Goal: Information Seeking & Learning: Find specific fact

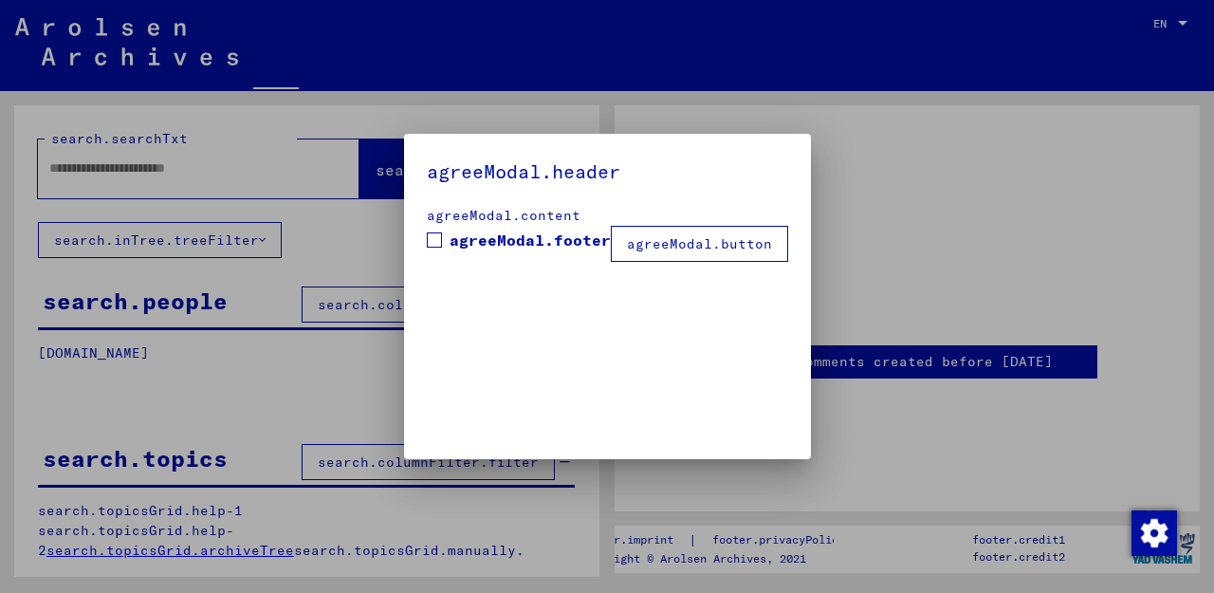
type input "*******"
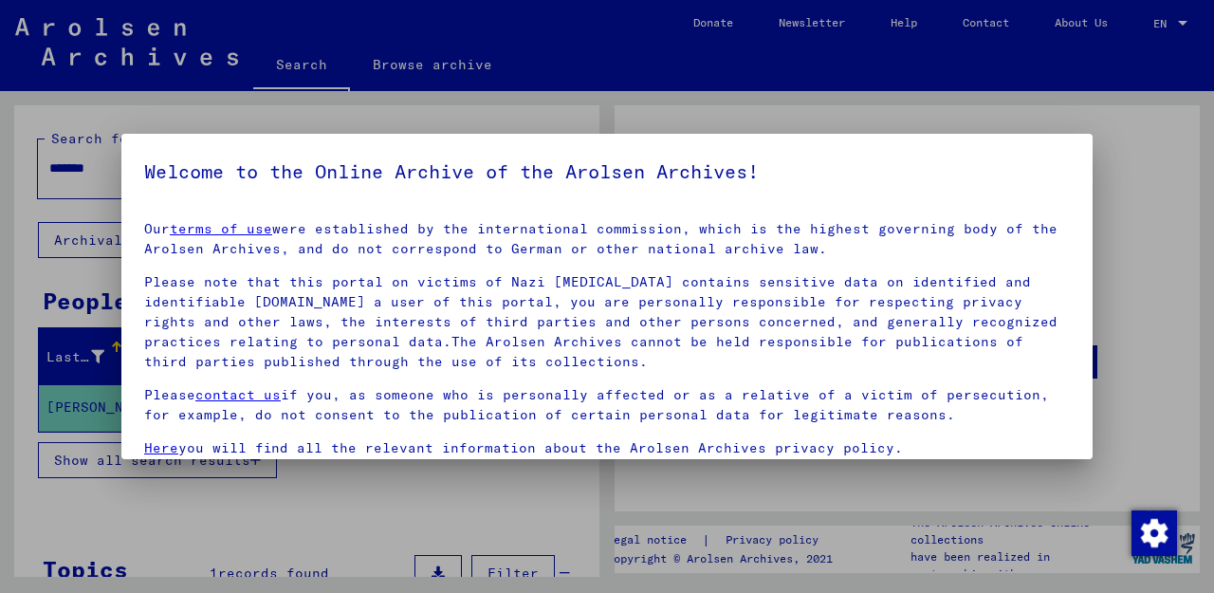
click at [1156, 164] on div at bounding box center [607, 296] width 1214 height 593
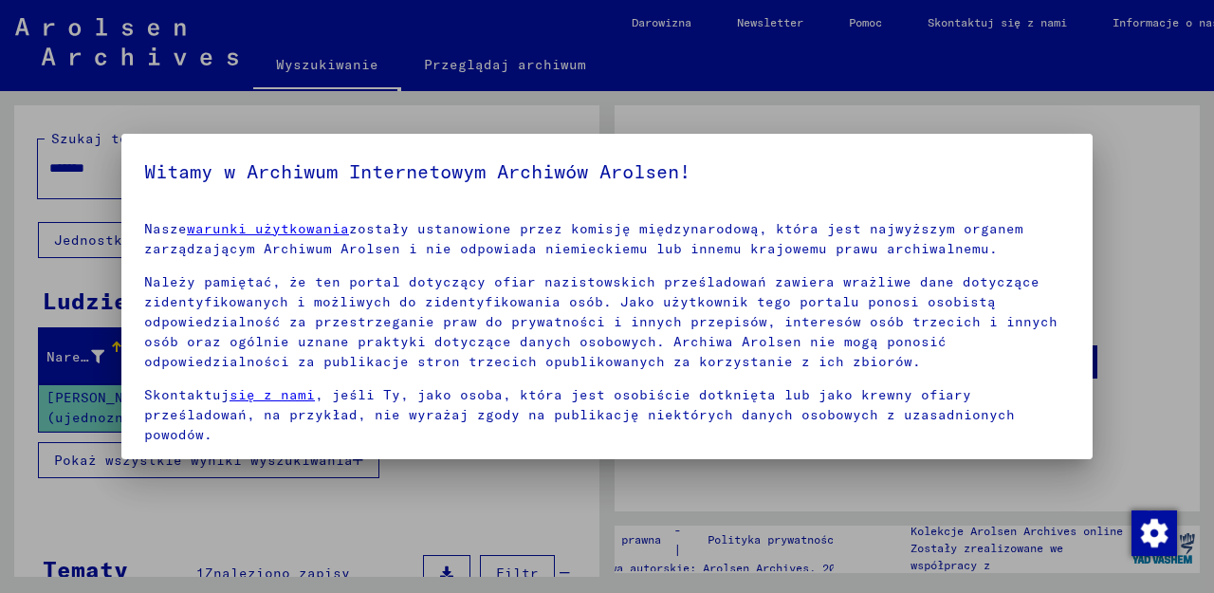
click at [1138, 259] on div at bounding box center [607, 296] width 1214 height 593
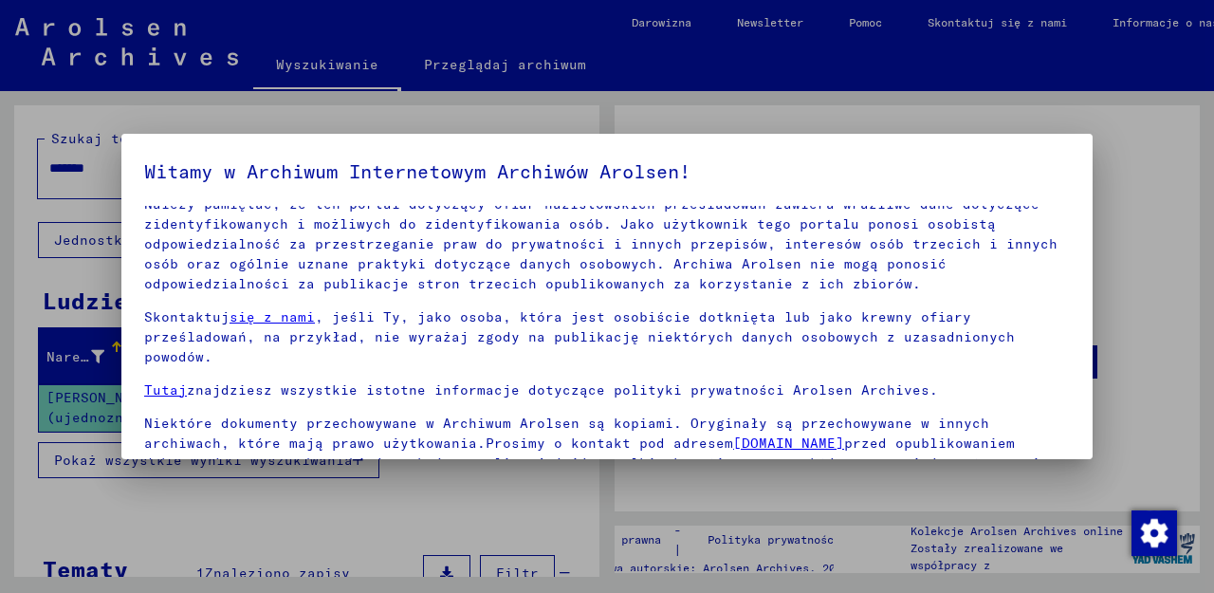
scroll to position [87, 0]
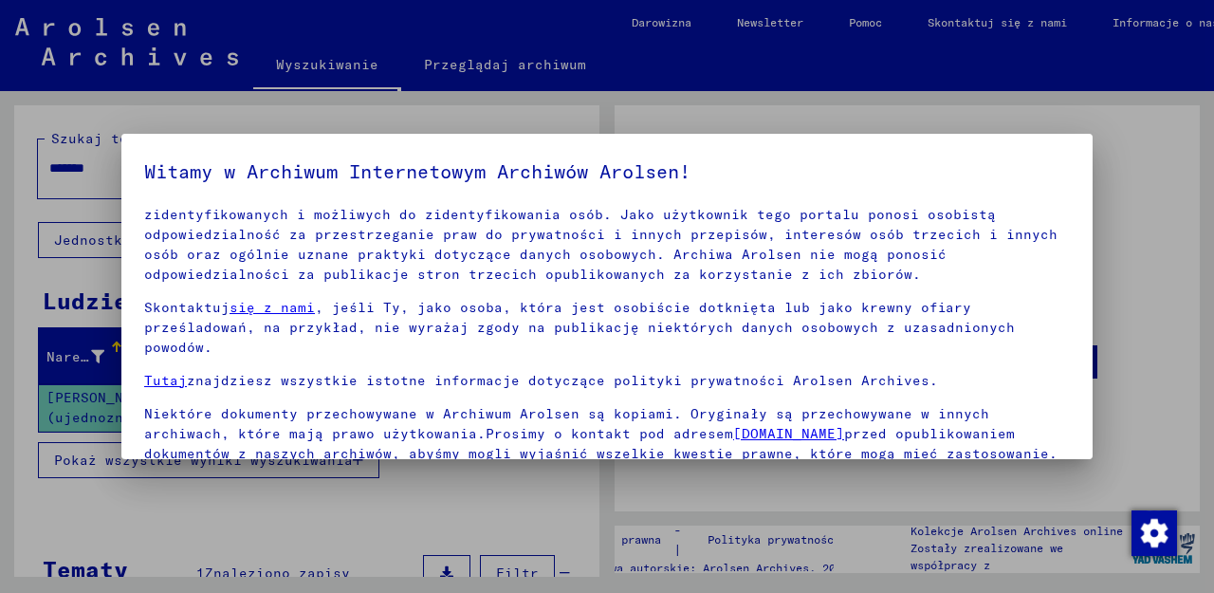
click at [1078, 346] on mat-dialog-content "Nasze warunki użytkowania zostały ustanowione przez komisję międzynarodową, któ…" at bounding box center [606, 398] width 971 height 385
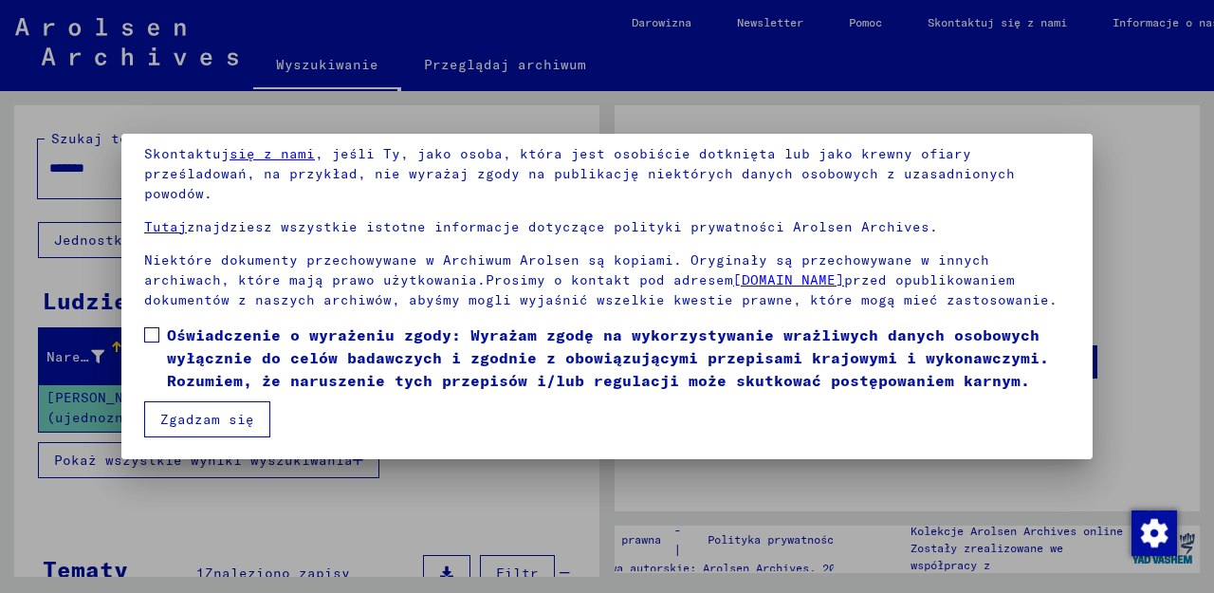
scroll to position [154, 0]
click at [157, 336] on span at bounding box center [151, 334] width 15 height 15
click at [190, 418] on button "Zgadzam się" at bounding box center [207, 419] width 126 height 36
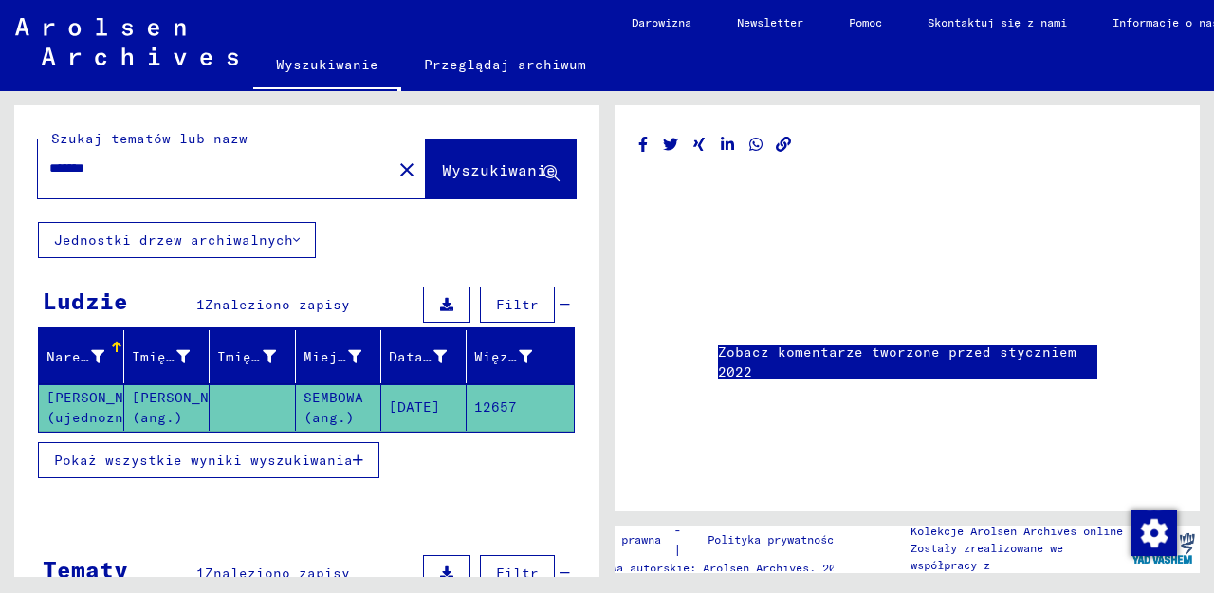
click at [76, 404] on mat-cell "[PERSON_NAME] (ujednoznacznienie)" at bounding box center [81, 407] width 85 height 46
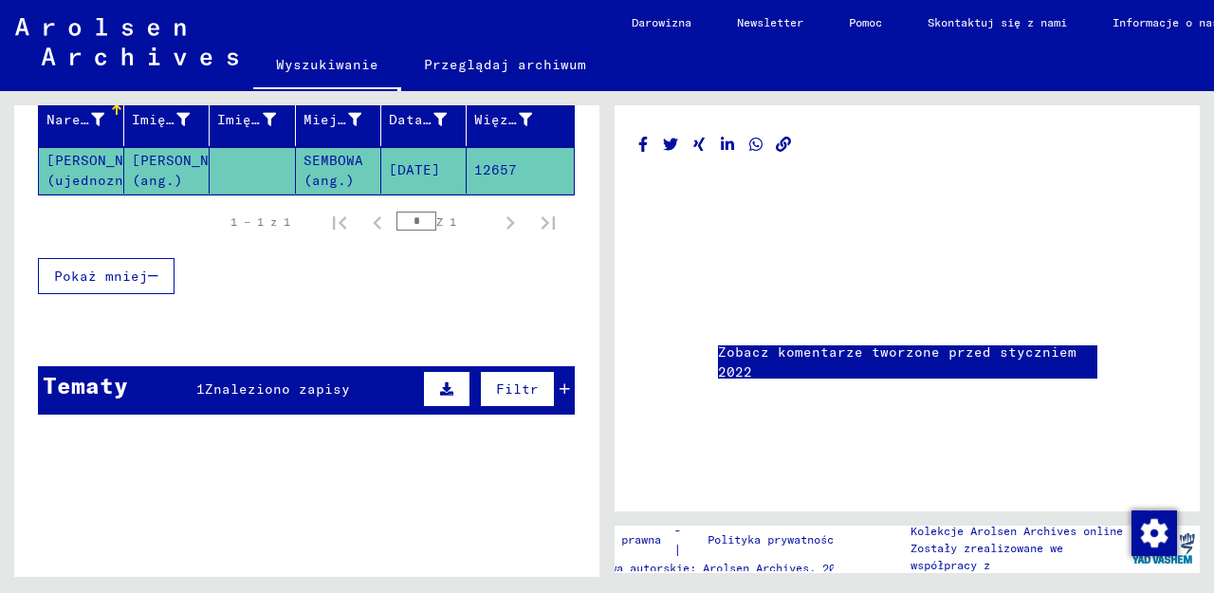
scroll to position [238, 0]
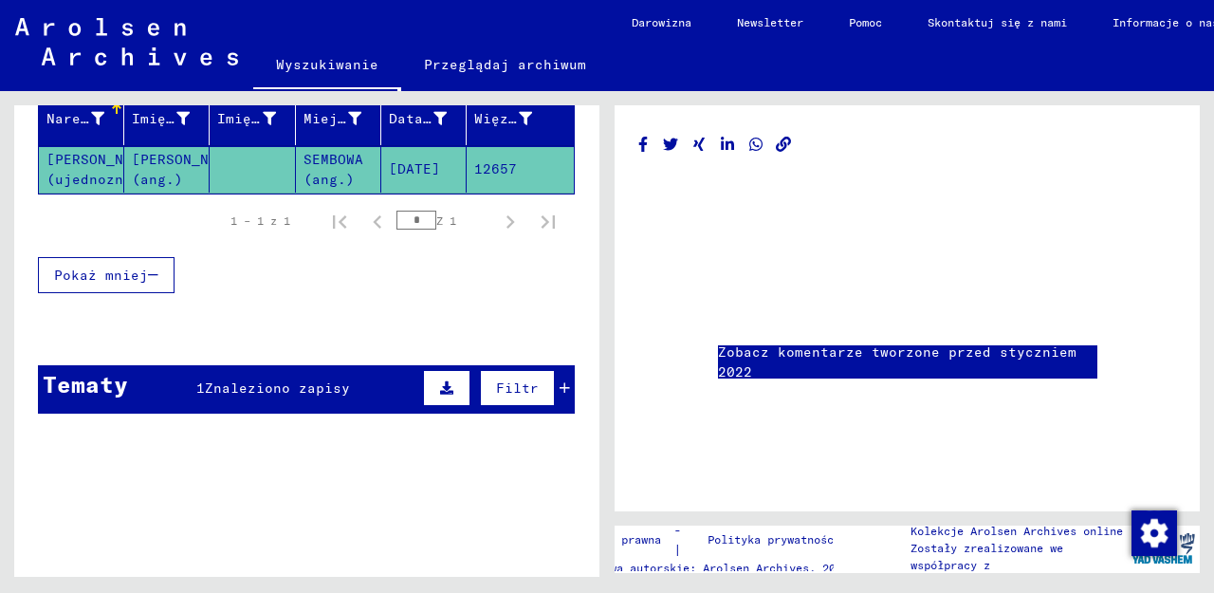
click at [275, 386] on span "Znaleziono zapisy" at bounding box center [277, 387] width 145 height 17
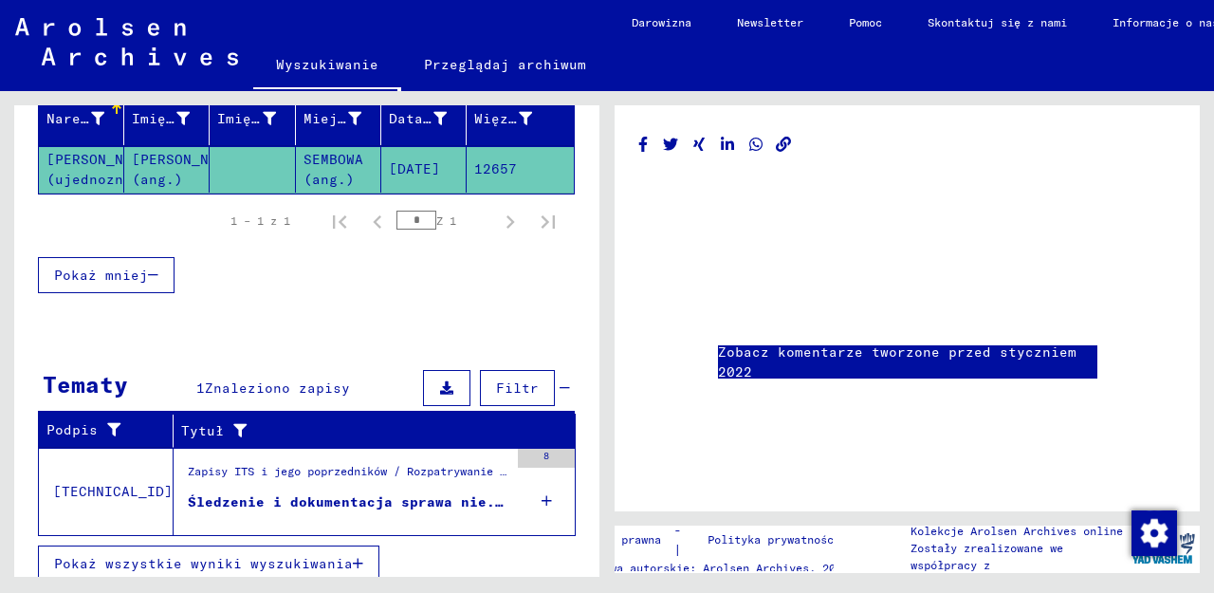
scroll to position [253, 0]
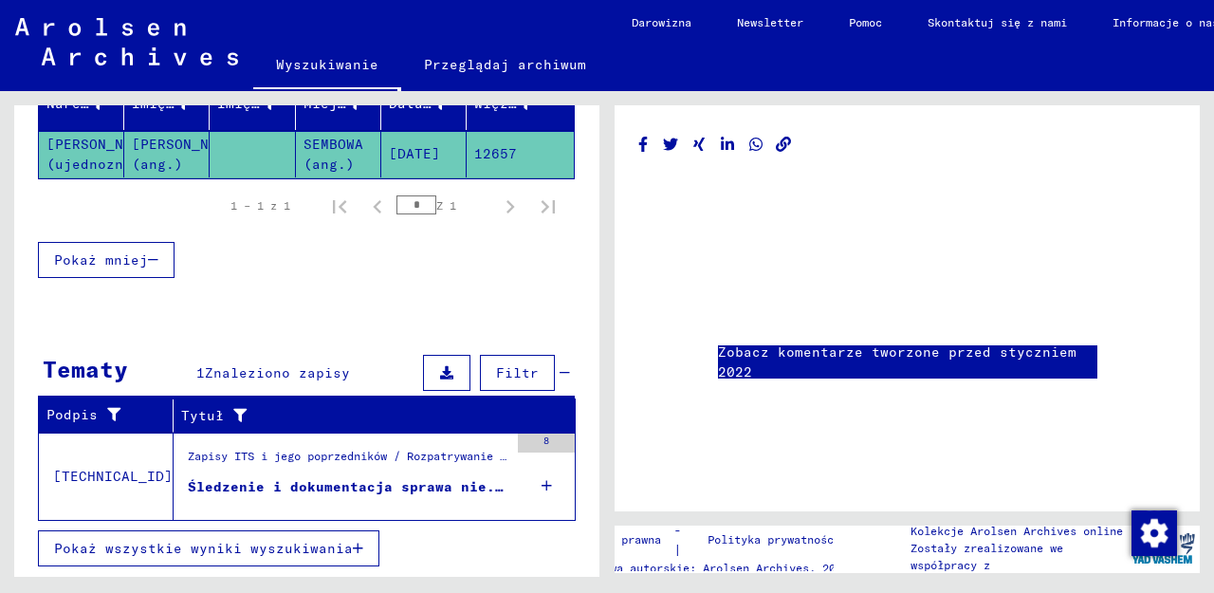
click at [287, 452] on div "Zapisy ITS i jego poprzedników / Rozpatrywanie wniosków komisji ITS od 1947 r. …" at bounding box center [348, 461] width 321 height 27
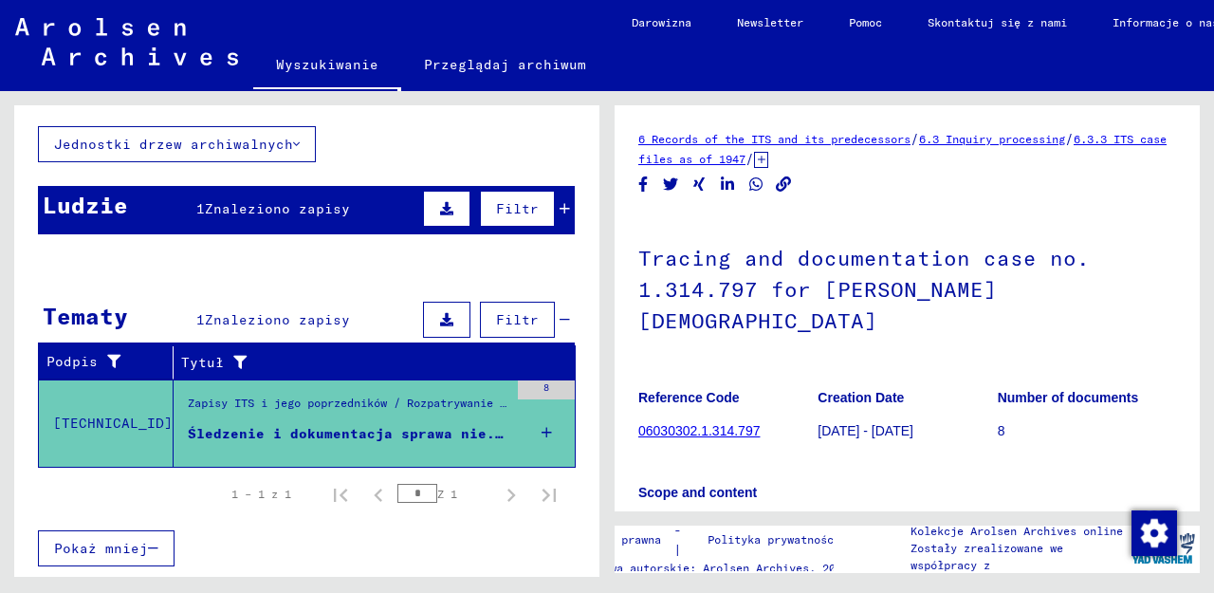
scroll to position [96, 0]
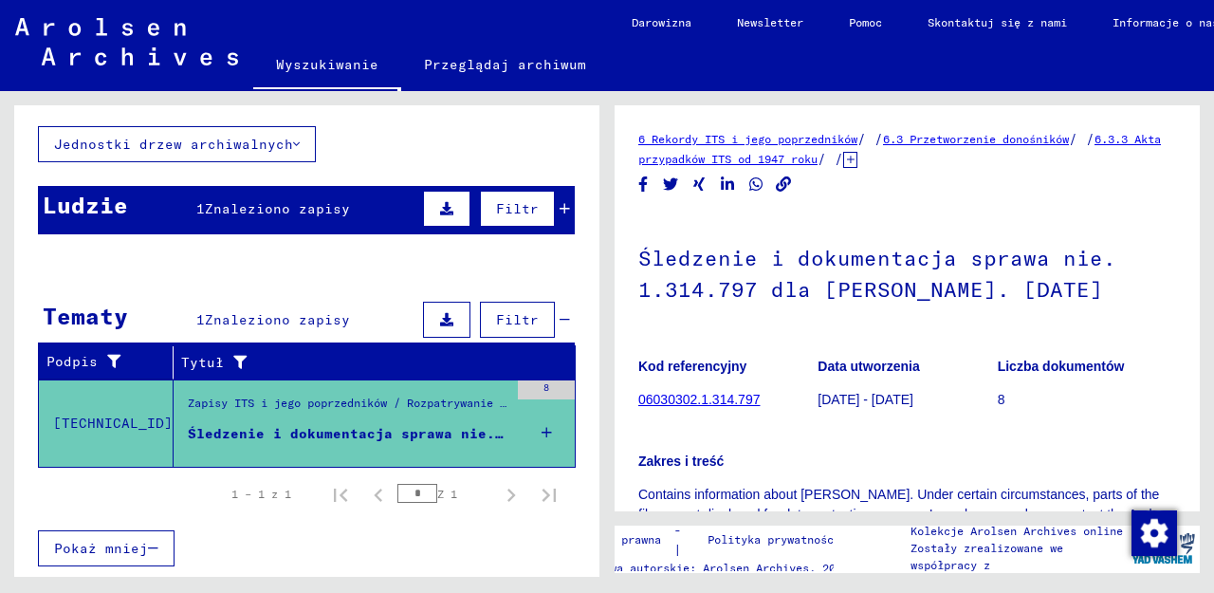
click at [711, 429] on figure "Kod referencyjny 06030302.1.314.797" at bounding box center [727, 385] width 178 height 85
click at [1002, 410] on p "8" at bounding box center [1087, 400] width 178 height 20
click at [706, 407] on link "06030302.1.314.797" at bounding box center [698, 399] width 121 height 15
